Goal: Task Accomplishment & Management: Use online tool/utility

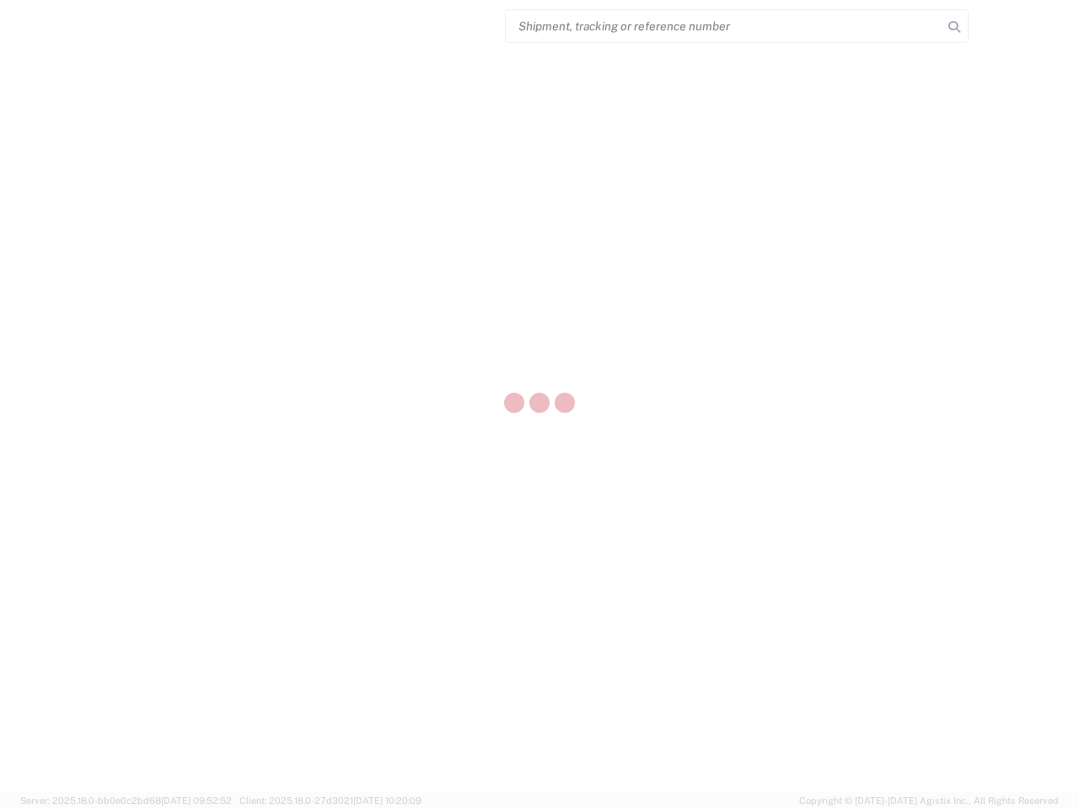
select select "US"
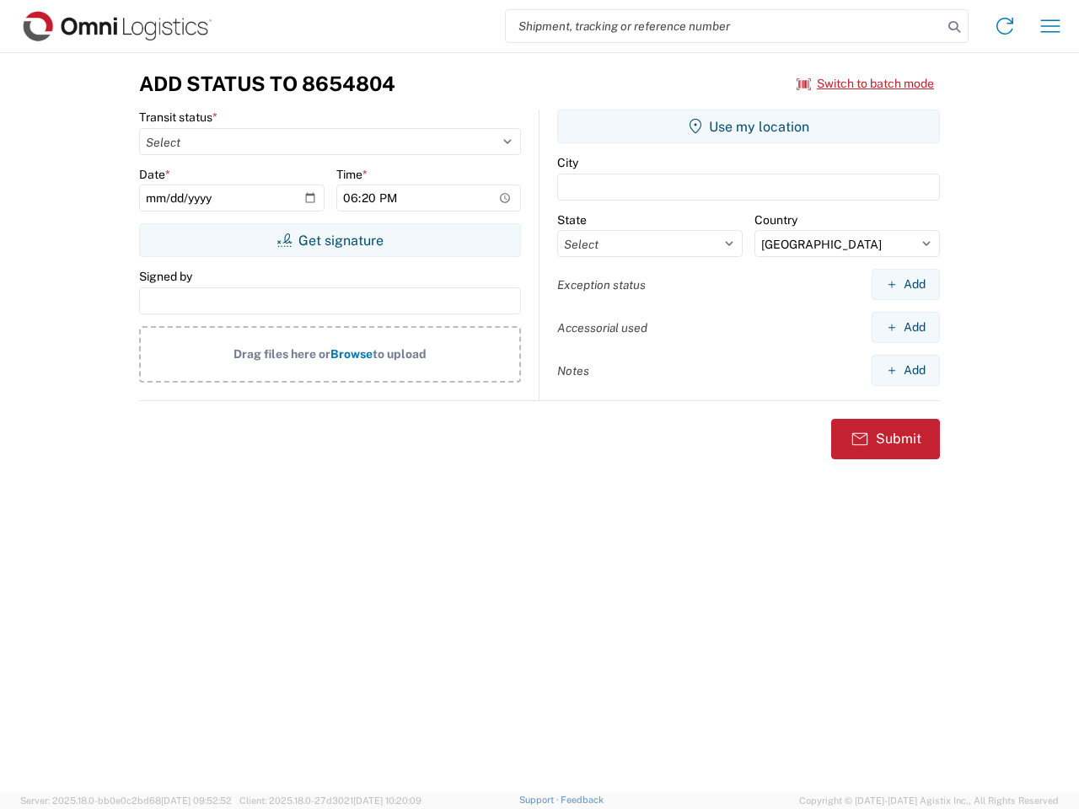
click at [724, 26] on input "search" at bounding box center [724, 26] width 437 height 32
click at [954, 27] on icon at bounding box center [954, 27] width 24 height 24
click at [1005, 26] on icon at bounding box center [1004, 26] width 27 height 27
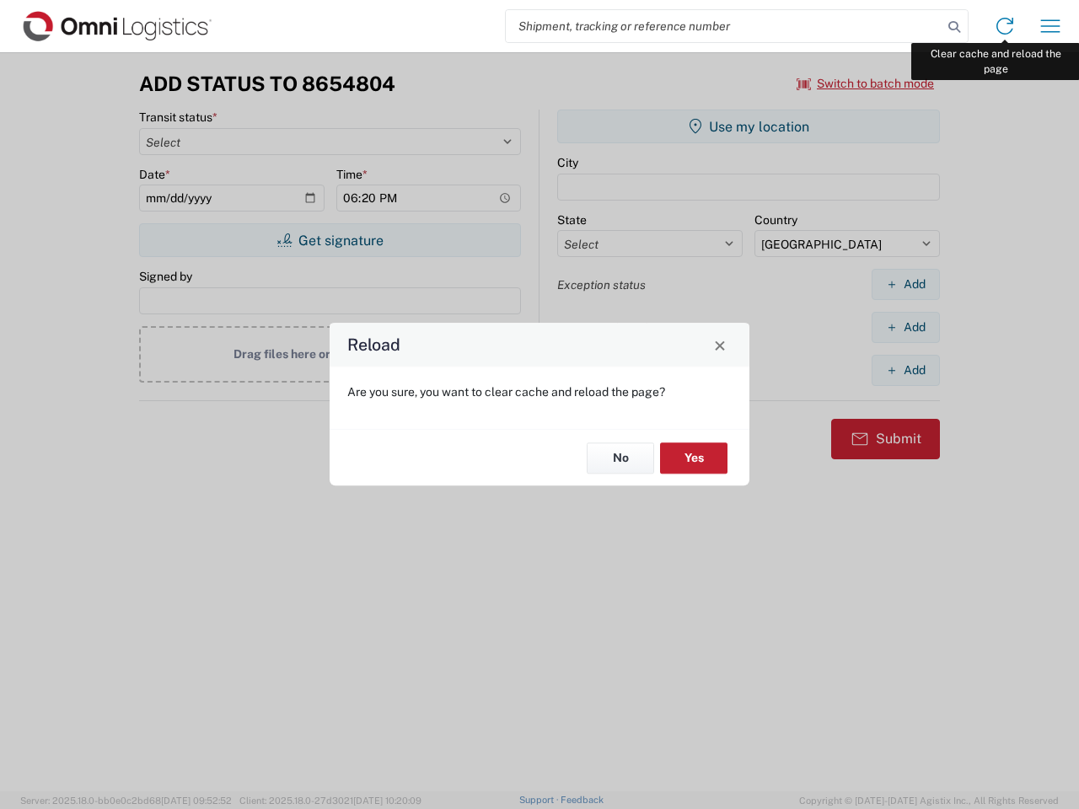
click at [1050, 26] on div "Reload Are you sure, you want to clear cache and reload the page? No Yes" at bounding box center [539, 404] width 1079 height 809
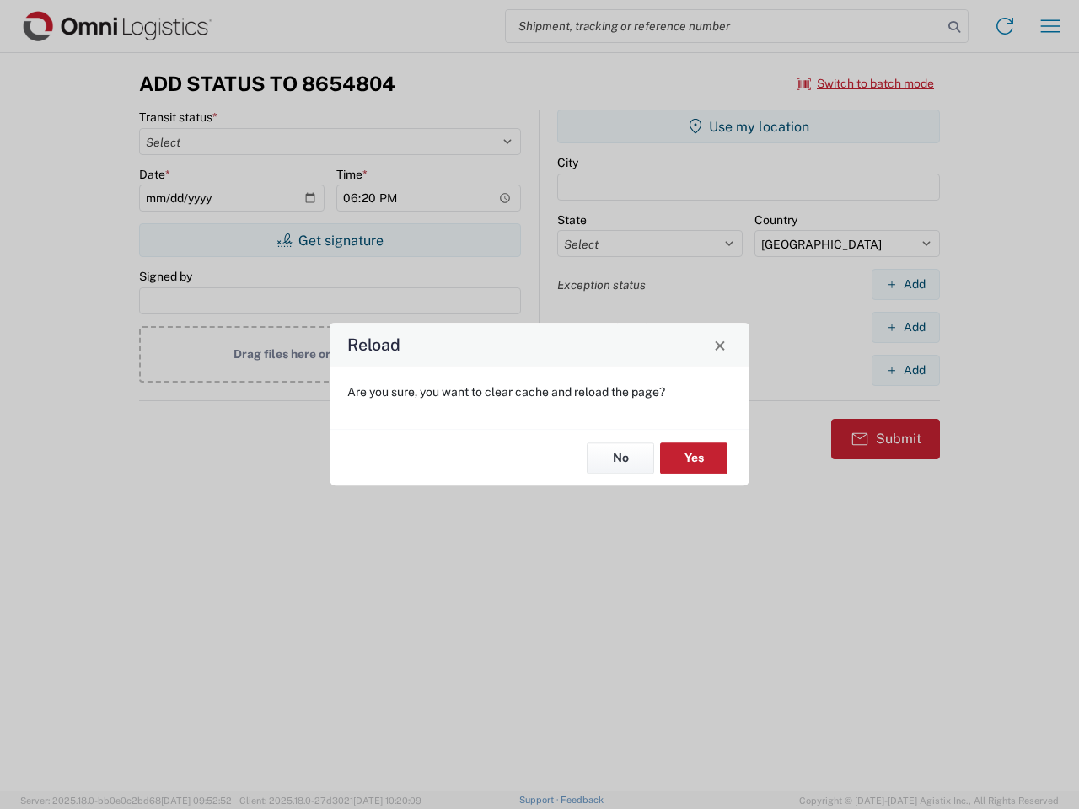
click at [866, 83] on div "Reload Are you sure, you want to clear cache and reload the page? No Yes" at bounding box center [539, 404] width 1079 height 809
click at [330, 240] on div "Reload Are you sure, you want to clear cache and reload the page? No Yes" at bounding box center [539, 404] width 1079 height 809
click at [748, 126] on div "Reload Are you sure, you want to clear cache and reload the page? No Yes" at bounding box center [539, 404] width 1079 height 809
click at [905, 284] on div "Reload Are you sure, you want to clear cache and reload the page? No Yes" at bounding box center [539, 404] width 1079 height 809
click at [905, 327] on div "Reload Are you sure, you want to clear cache and reload the page? No Yes" at bounding box center [539, 404] width 1079 height 809
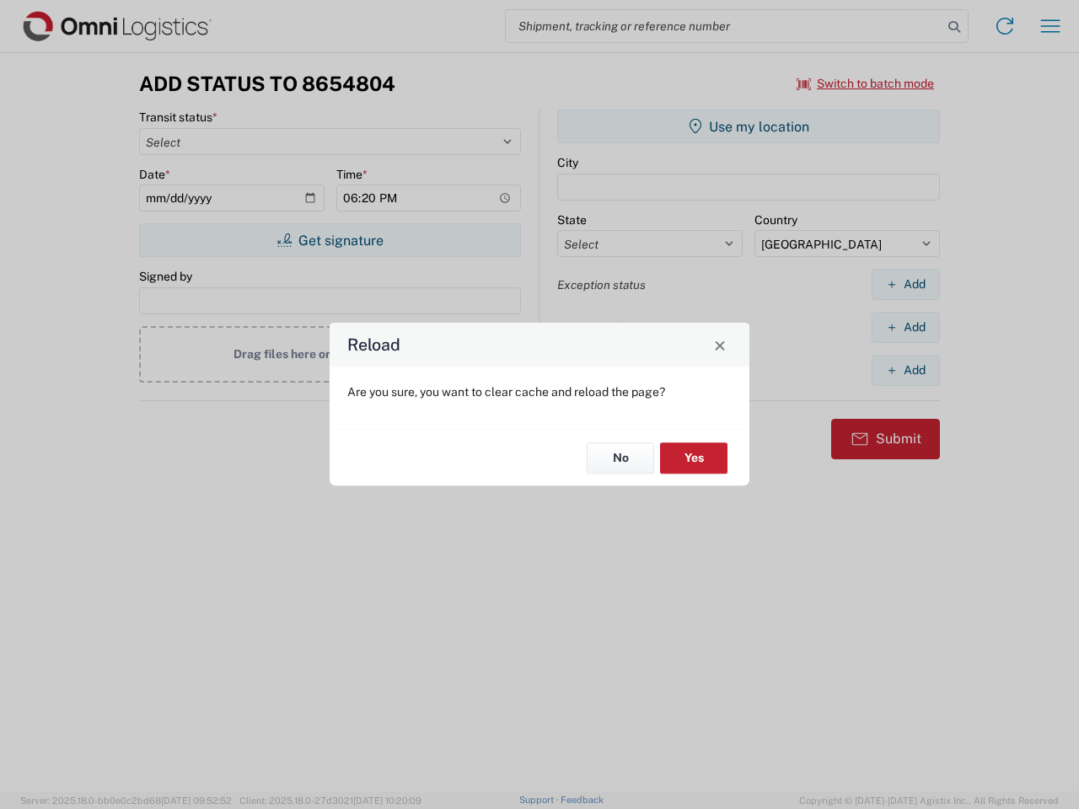
click at [905, 370] on div "Reload Are you sure, you want to clear cache and reload the page? No Yes" at bounding box center [539, 404] width 1079 height 809
